Goal: Task Accomplishment & Management: Use online tool/utility

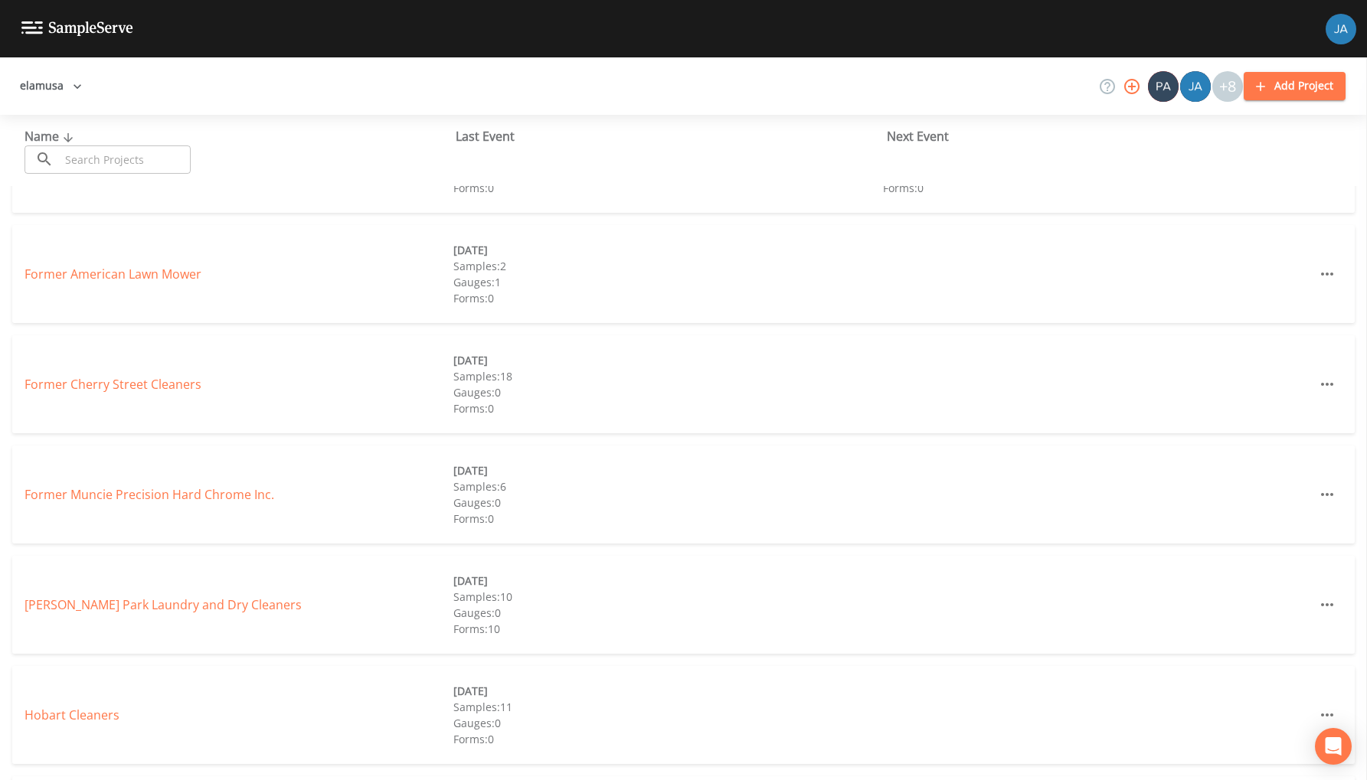
scroll to position [295, 0]
click at [157, 492] on link "Former Muncie Precision Hard Chrome Inc." at bounding box center [150, 491] width 250 height 17
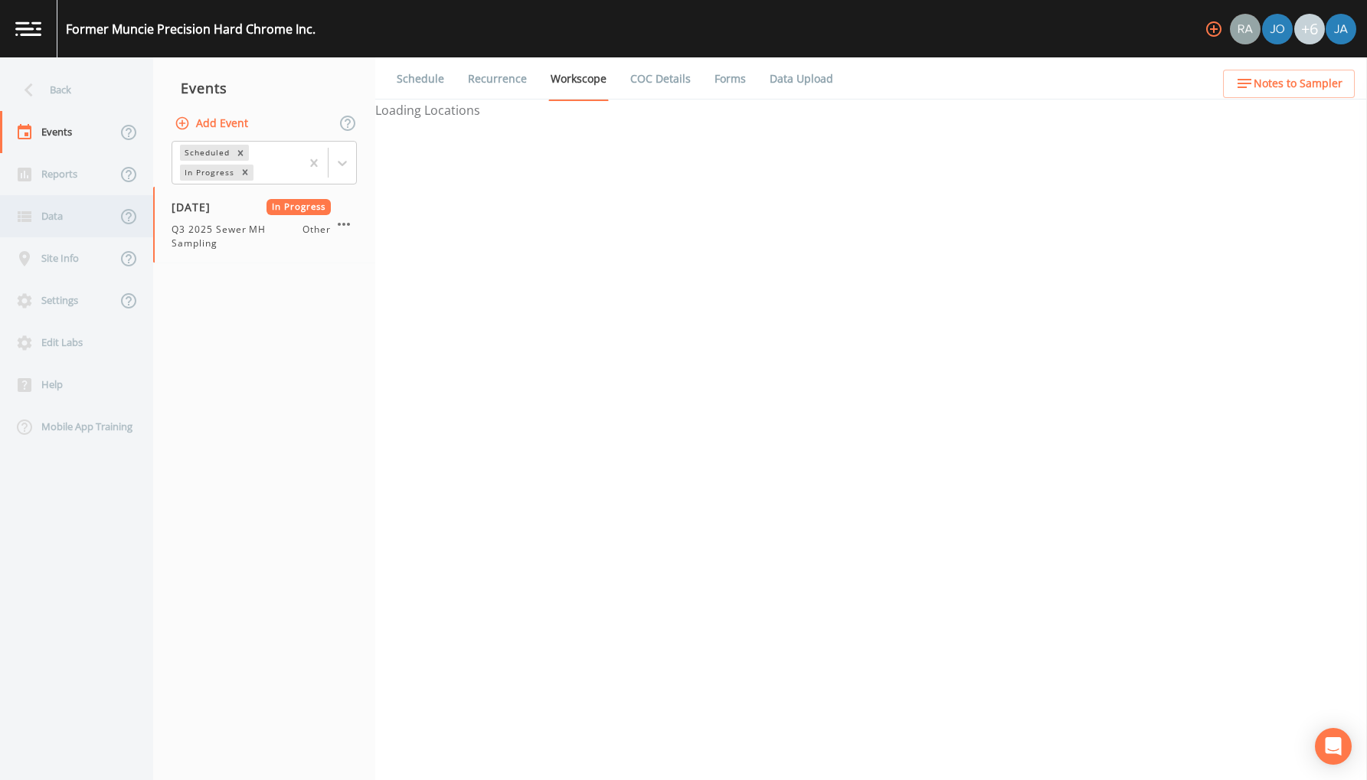
select select "675171ce-286f-4708-bb31-693706bec1f0"
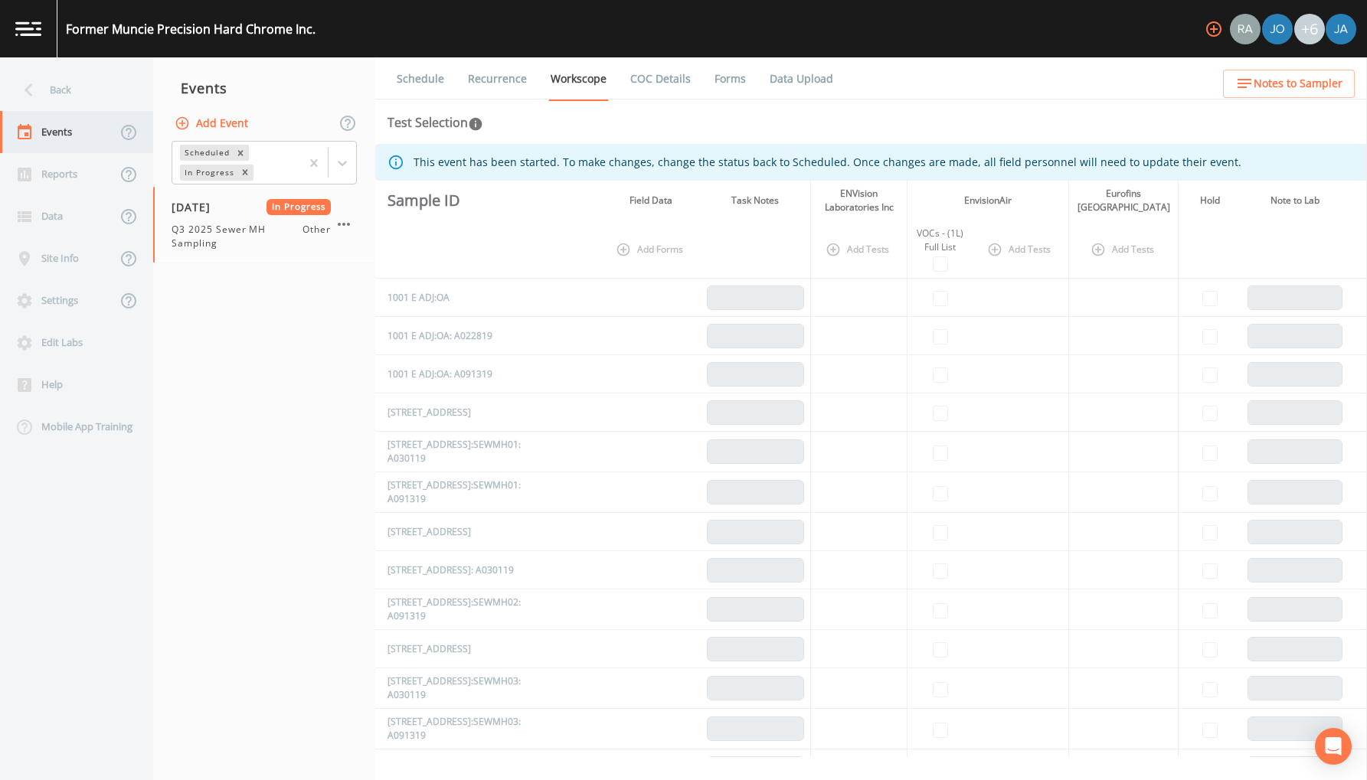
click at [71, 133] on div "Events" at bounding box center [58, 132] width 116 height 42
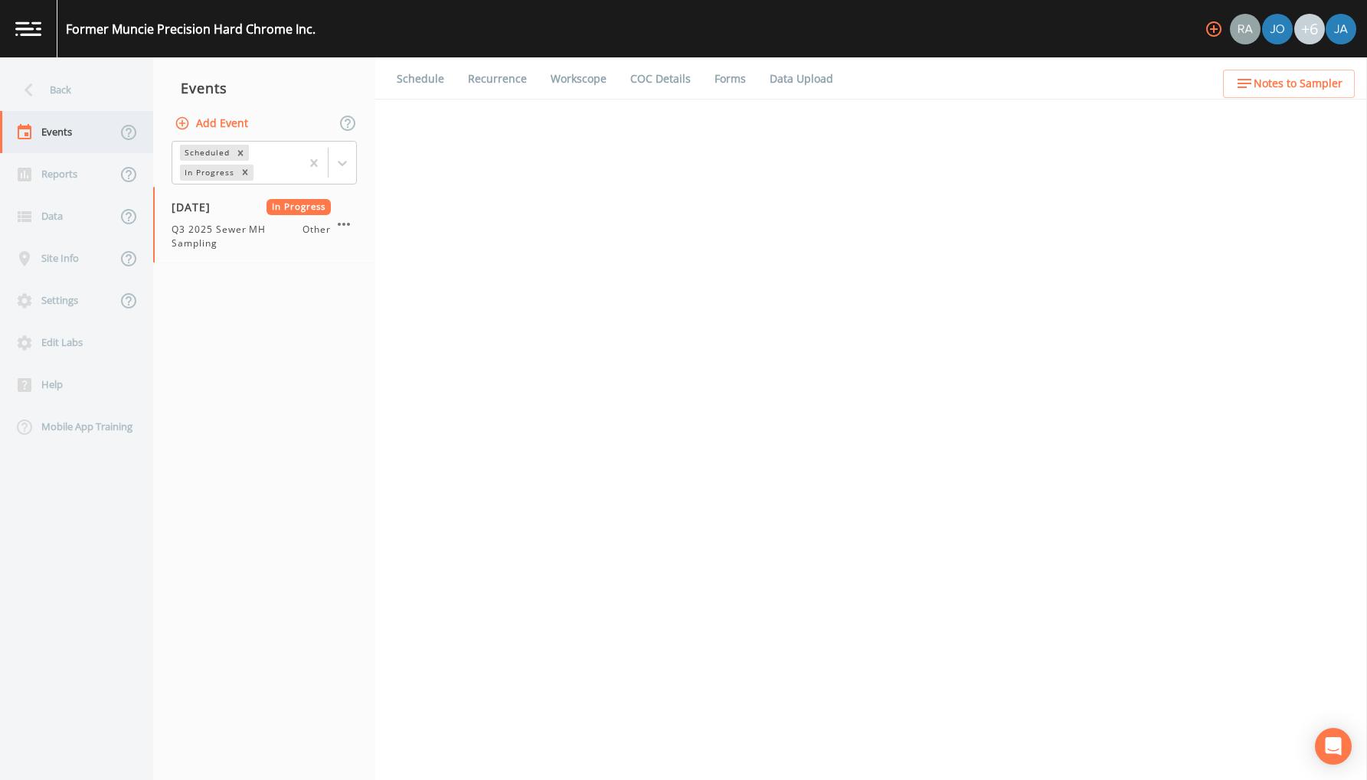
select select "675171ce-286f-4708-bb31-693706bec1f0"
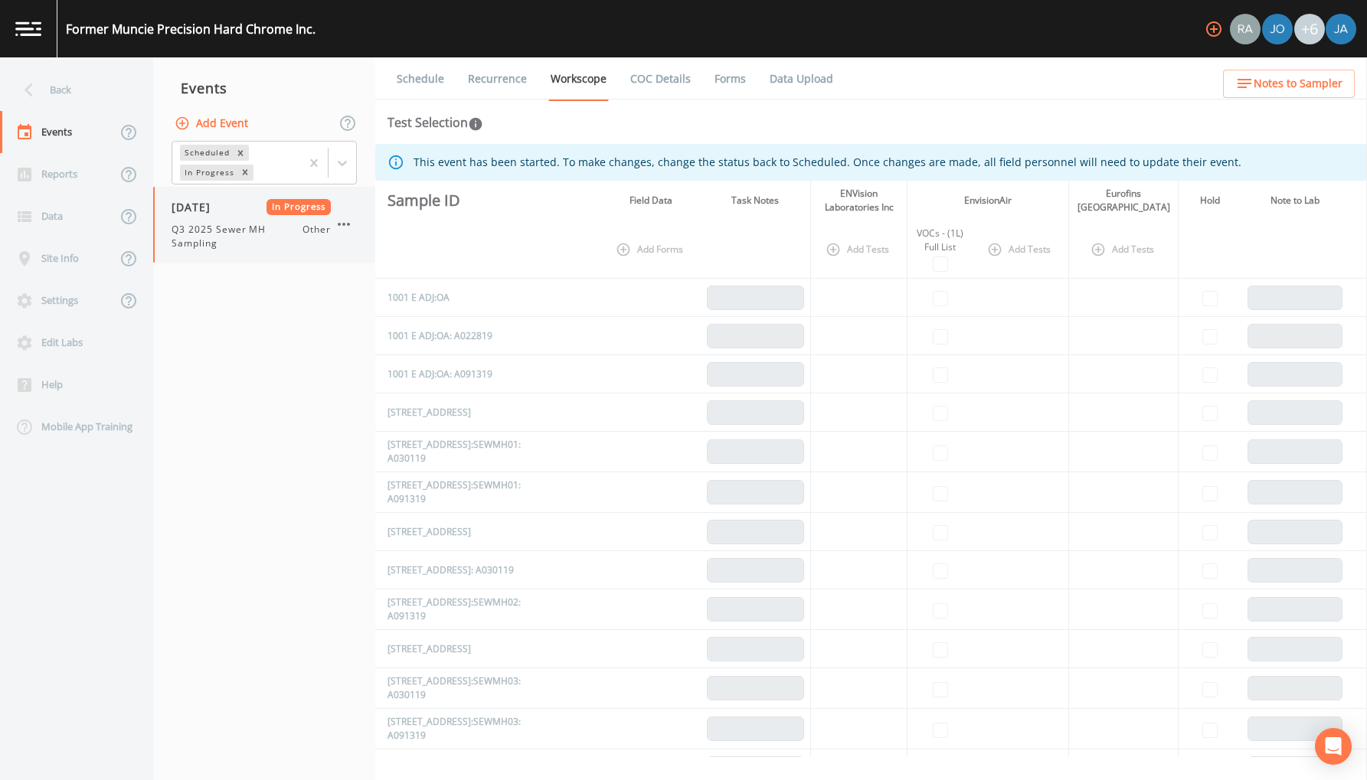
click at [237, 246] on span "Q3 2025 Sewer MH Sampling" at bounding box center [237, 237] width 131 height 28
select select "675171ce-286f-4708-bb31-693706bec1f0"
click at [774, 77] on link "Data Upload" at bounding box center [801, 78] width 68 height 43
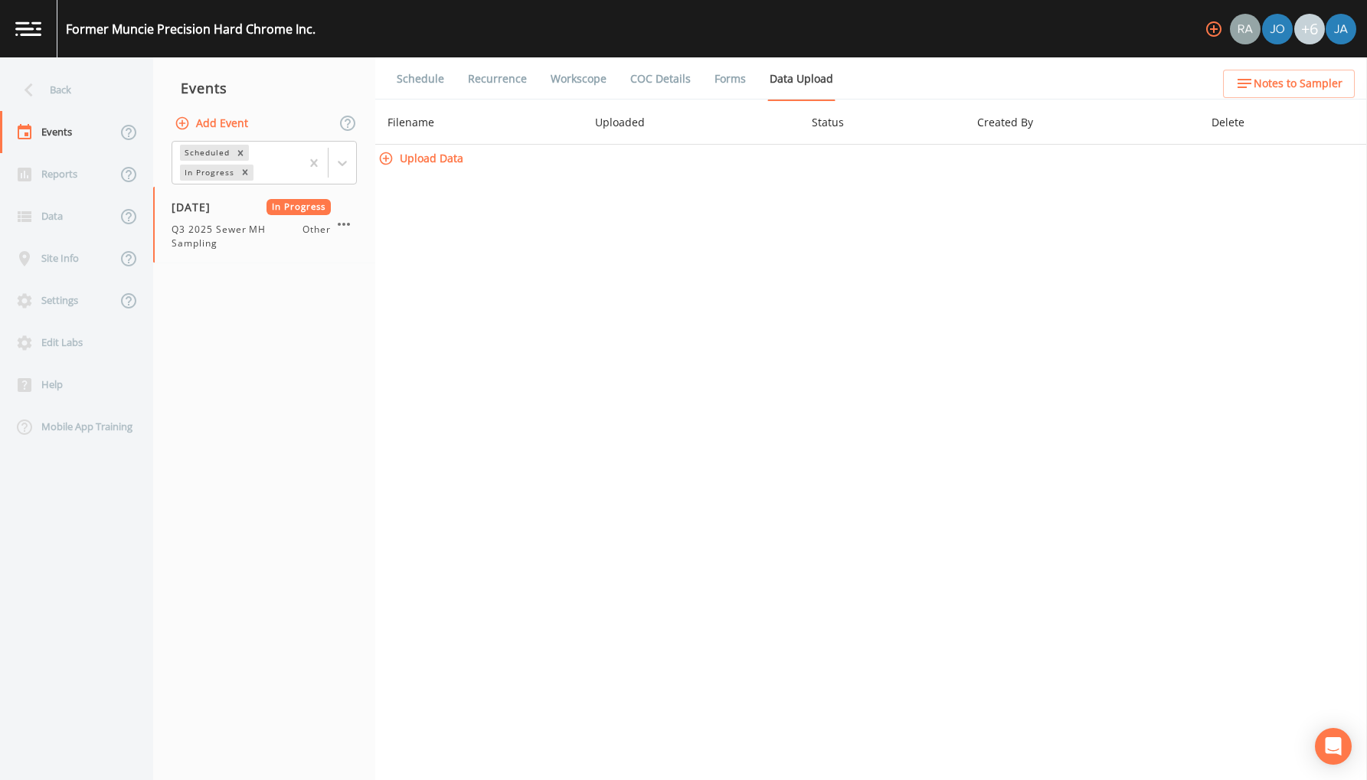
click at [423, 161] on button "Upload Data" at bounding box center [422, 159] width 94 height 28
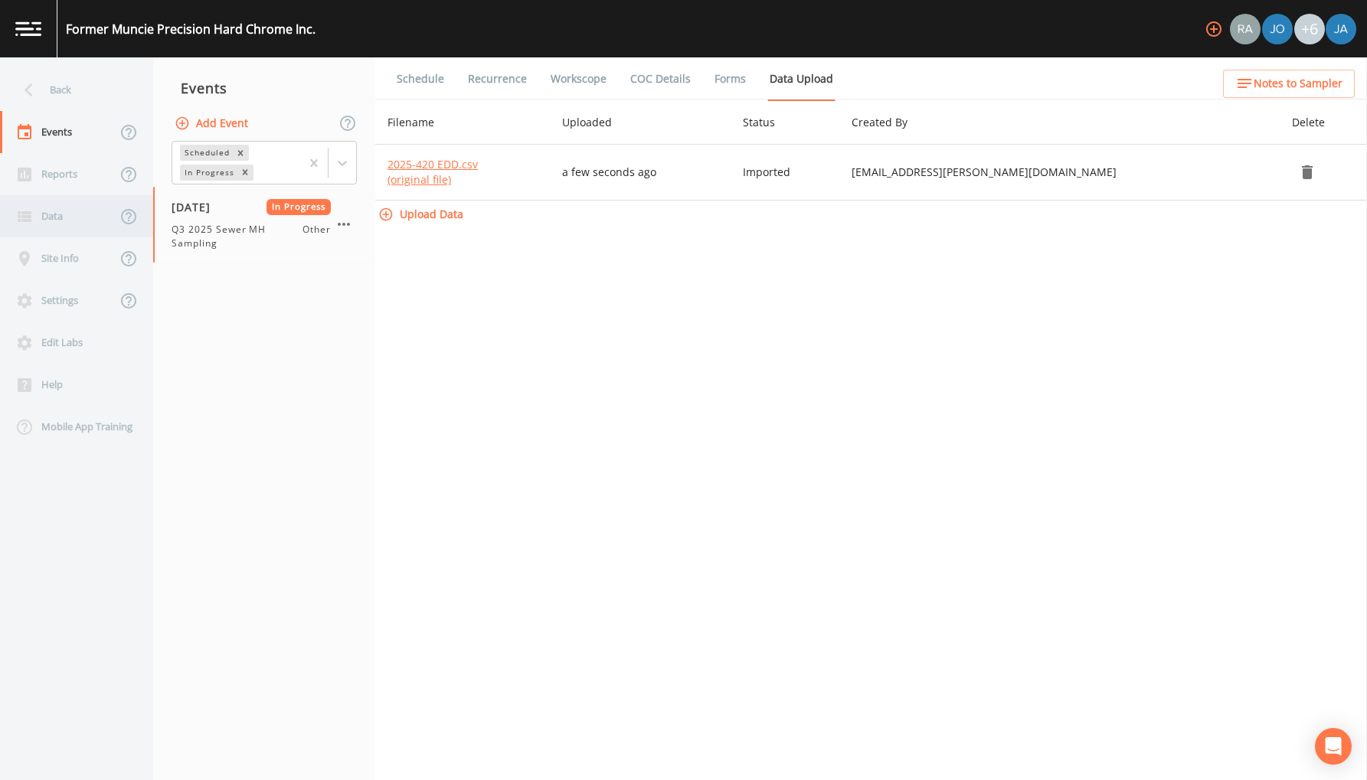
click at [51, 220] on div "Data" at bounding box center [58, 216] width 116 height 42
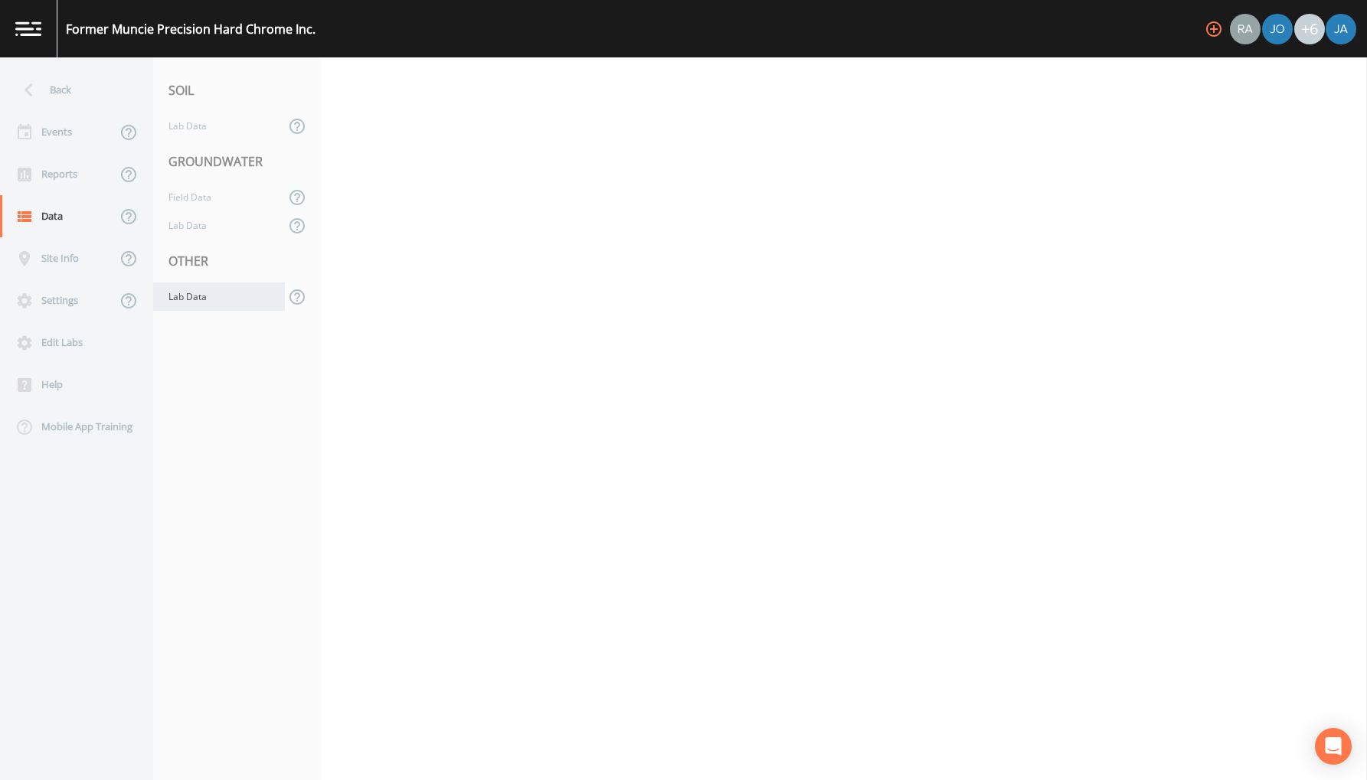
click at [204, 299] on div "Lab Data" at bounding box center [219, 297] width 132 height 28
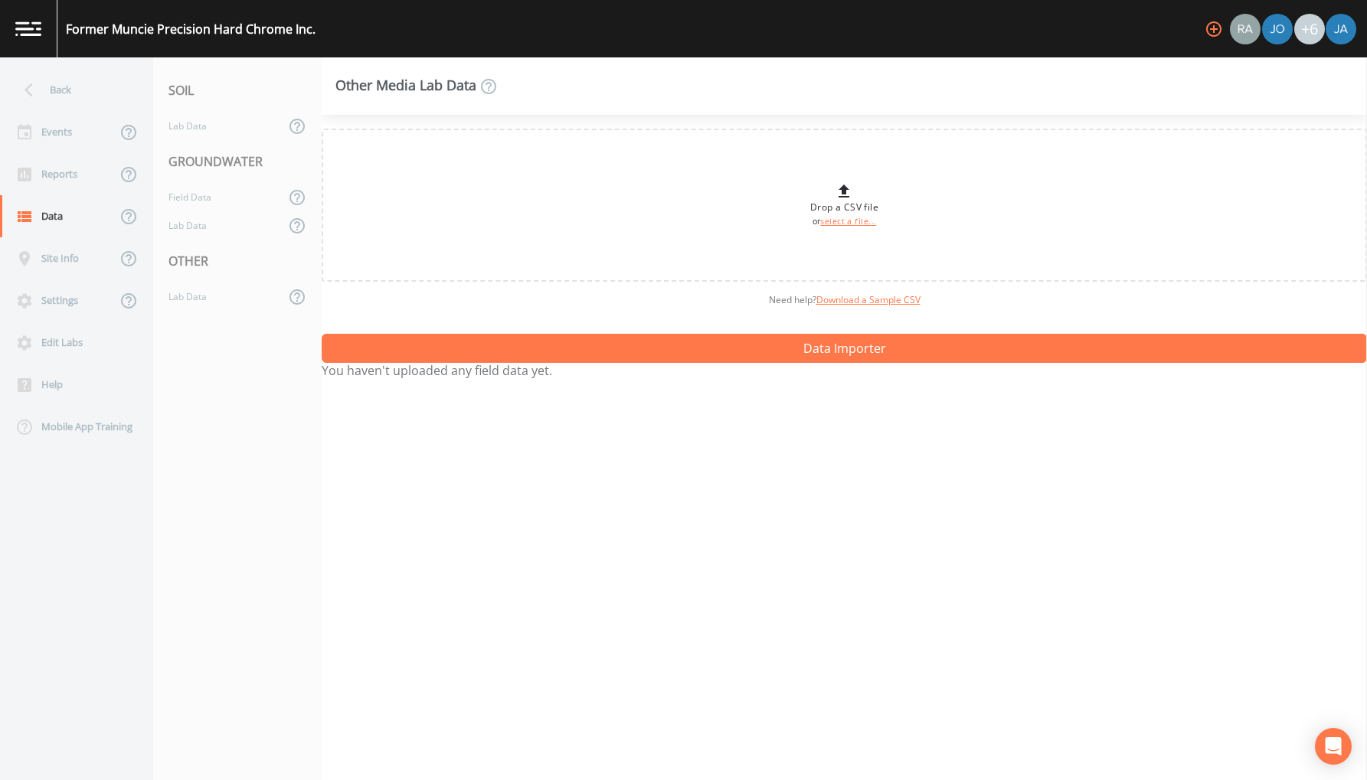
click at [195, 251] on div "OTHER" at bounding box center [237, 261] width 168 height 43
click at [194, 226] on div "Lab Data" at bounding box center [219, 225] width 132 height 28
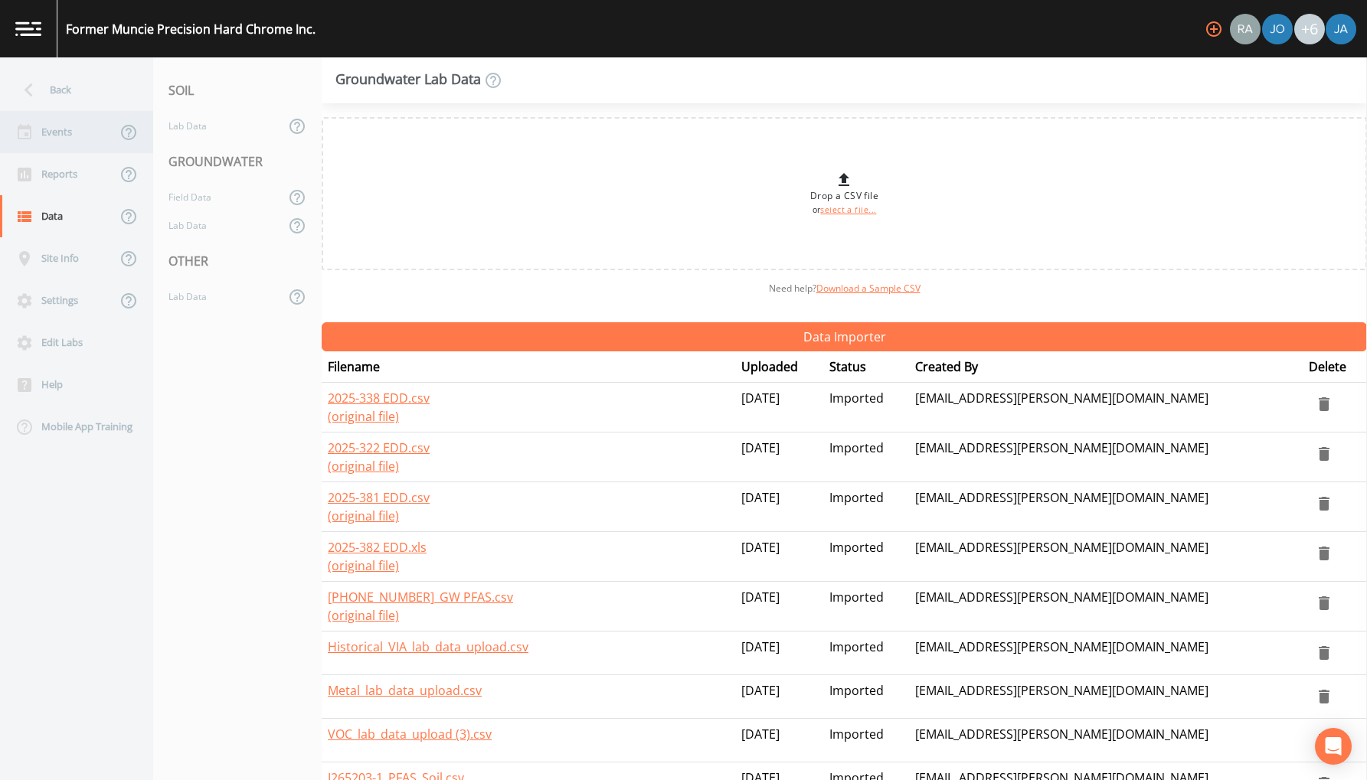
click at [54, 128] on div "Events" at bounding box center [58, 132] width 116 height 42
select select "675171ce-286f-4708-bb31-693706bec1f0"
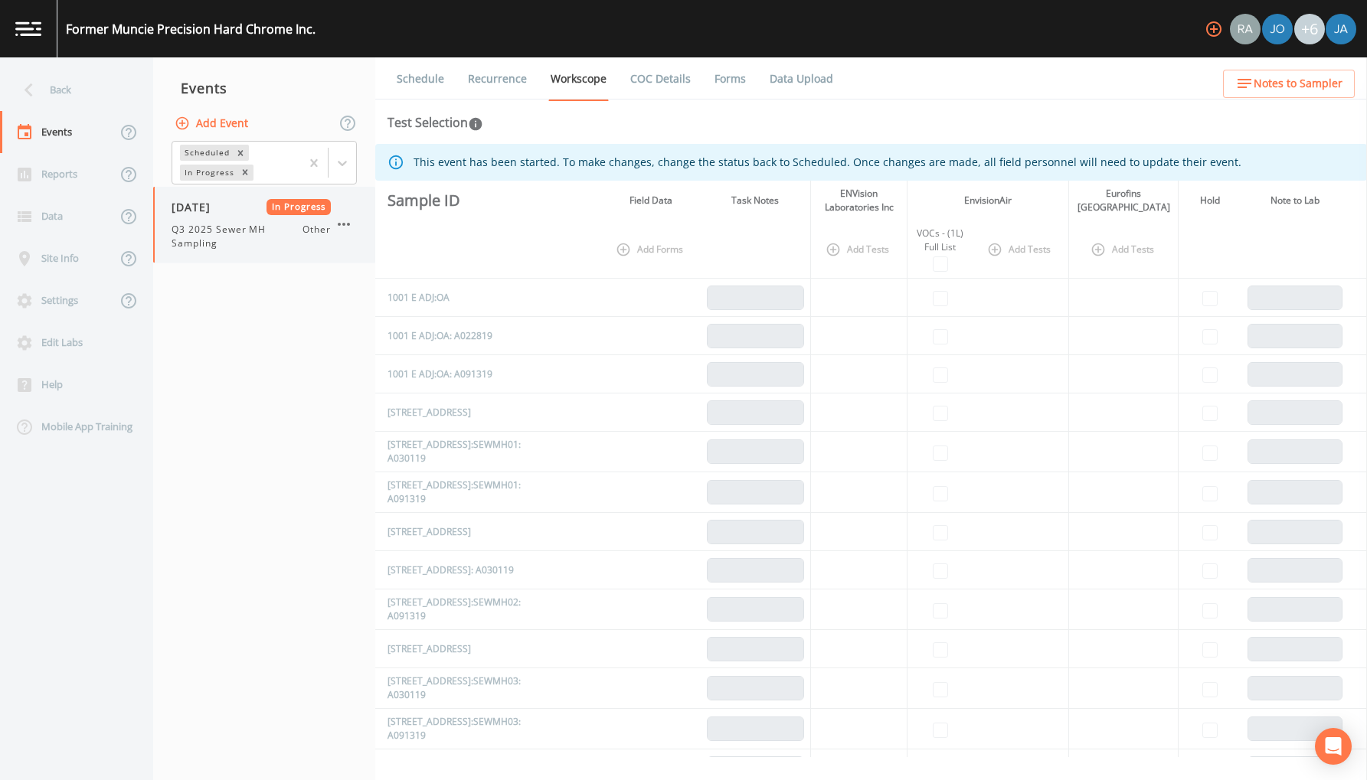
click at [202, 217] on div "[DATE] In Progress Q3 2025 Sewer MH Sampling Other" at bounding box center [251, 224] width 159 height 51
select select "675171ce-286f-4708-bb31-693706bec1f0"
